Goal: Information Seeking & Learning: Learn about a topic

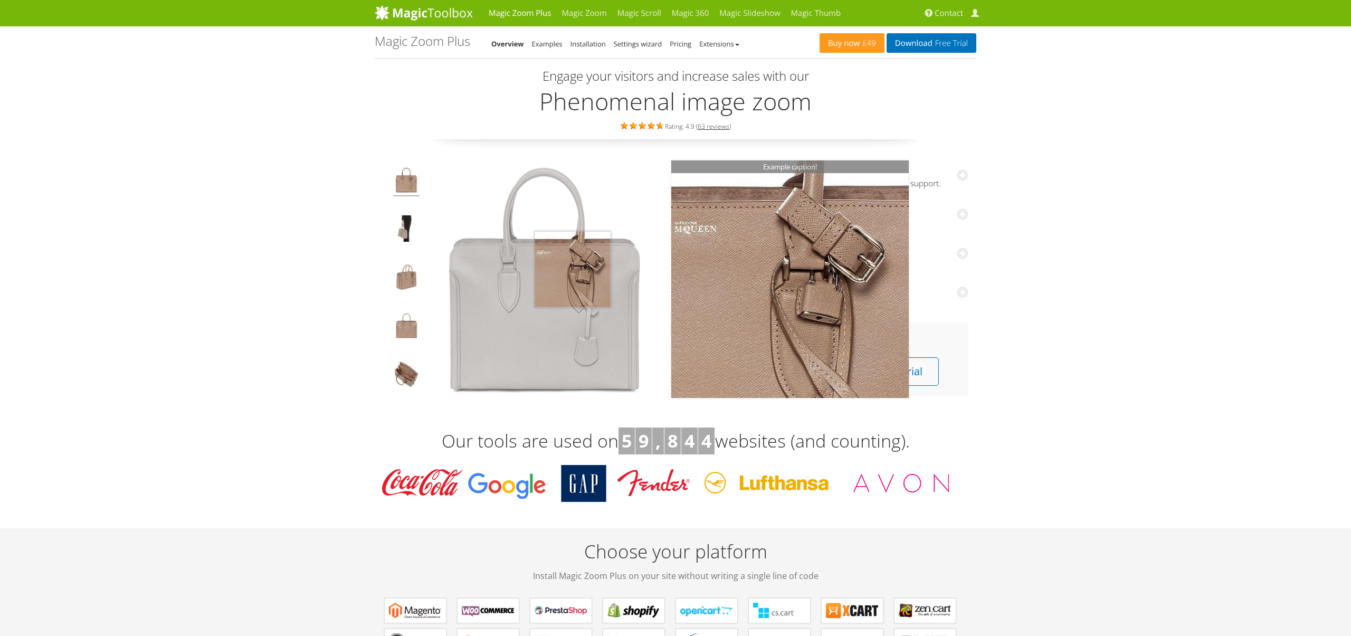
click at [573, 269] on img at bounding box center [545, 279] width 238 height 238
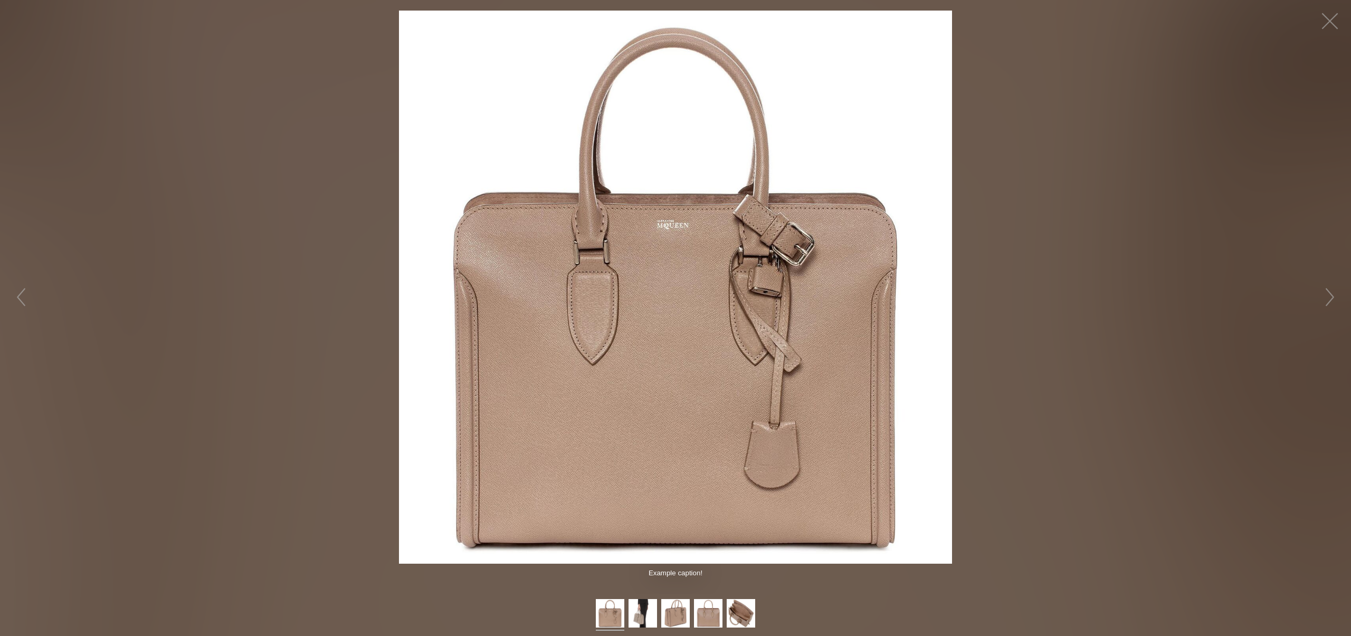
click at [1179, 190] on figure "Click to expand" at bounding box center [675, 287] width 1351 height 553
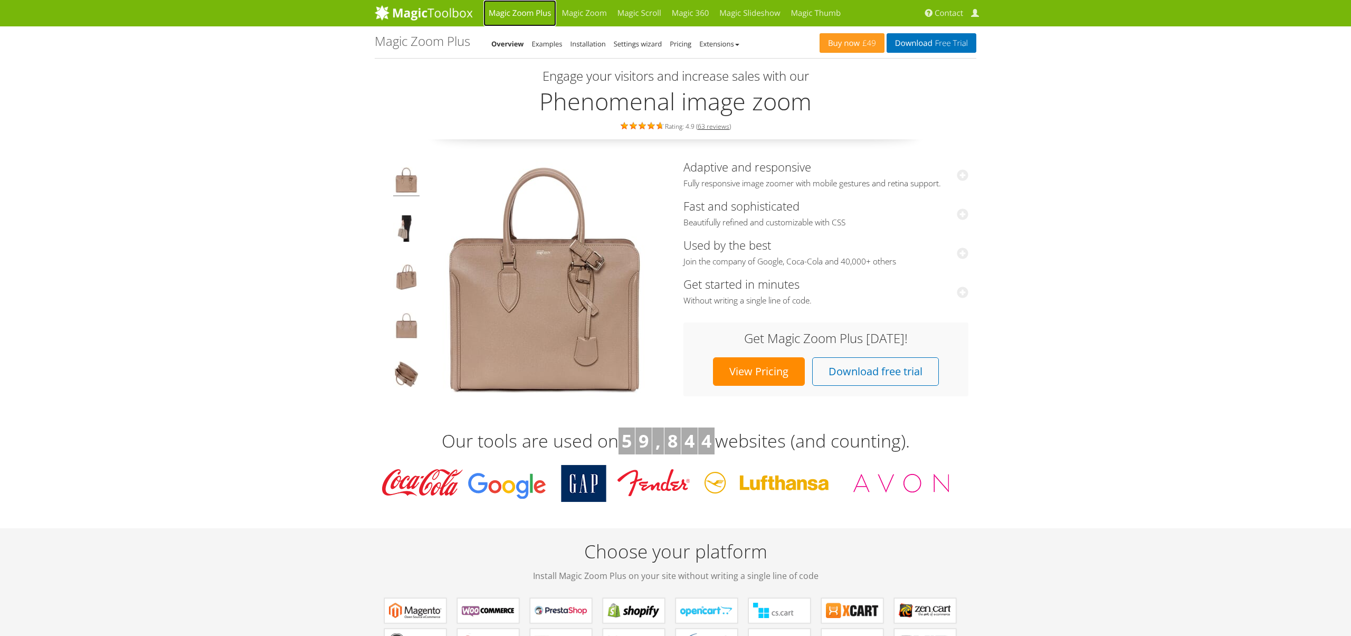
click at [518, 15] on link "Magic Zoom Plus" at bounding box center [519, 13] width 73 height 26
